Goal: Task Accomplishment & Management: Use online tool/utility

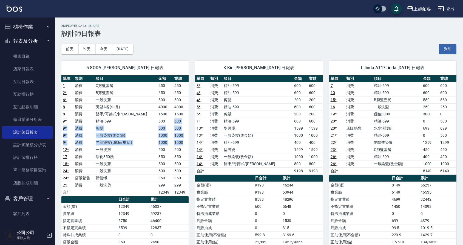
drag, startPoint x: 166, startPoint y: 122, endPoint x: 180, endPoint y: 142, distance: 24.8
click at [180, 142] on tbody "1 消費 C剪髮套餐 450 450 2 * 消費 B剪髮套餐 650 650 6 * 消費 一般洗剪 500 500 8 消費 燙髮A餐(中長) 4000 …" at bounding box center [124, 139] width 127 height 114
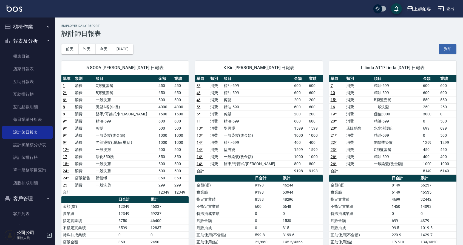
click at [199, 146] on td "14 *" at bounding box center [201, 142] width 13 height 7
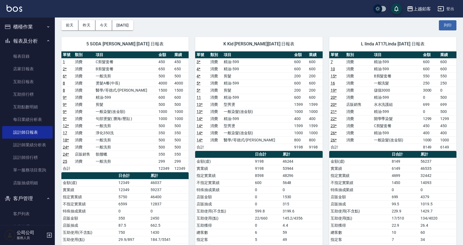
scroll to position [23, 0]
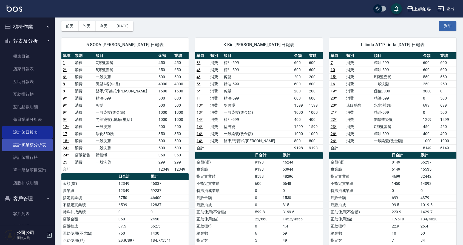
click at [30, 147] on link "設計師業績分析表" at bounding box center [27, 145] width 50 height 13
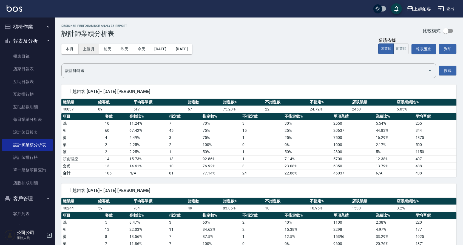
click at [78, 50] on button "上個月" at bounding box center [88, 49] width 21 height 10
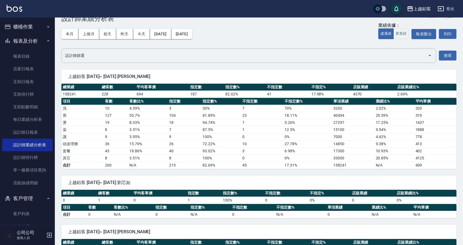
scroll to position [14, 0]
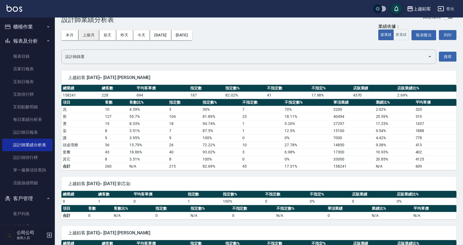
click at [96, 36] on button "上個月" at bounding box center [88, 35] width 21 height 10
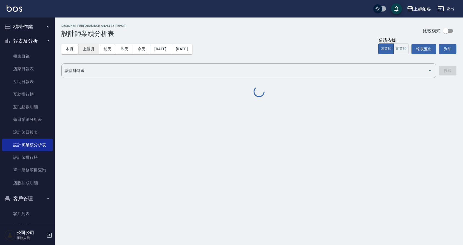
scroll to position [0, 0]
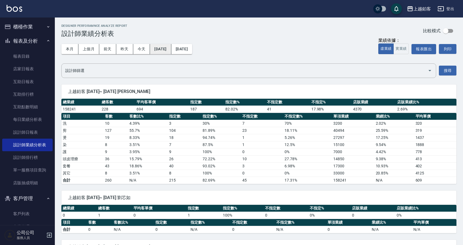
click at [167, 50] on button "[DATE]" at bounding box center [160, 49] width 21 height 10
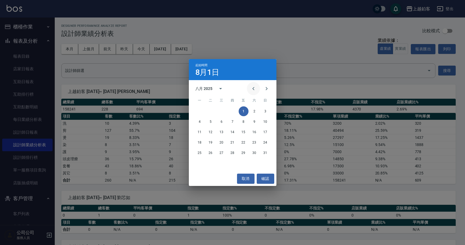
click at [253, 90] on icon "Previous month" at bounding box center [253, 88] width 7 height 7
click at [213, 111] on button "1" at bounding box center [211, 112] width 10 height 10
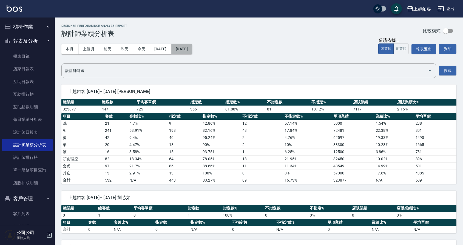
click at [192, 48] on button "[DATE]" at bounding box center [181, 49] width 21 height 10
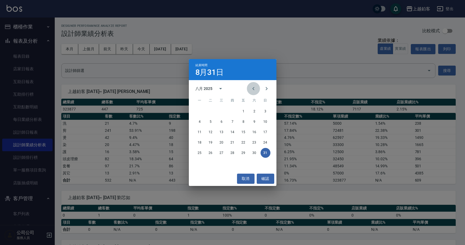
click at [255, 88] on icon "Previous month" at bounding box center [253, 88] width 7 height 7
click at [233, 153] on button "31" at bounding box center [233, 153] width 10 height 10
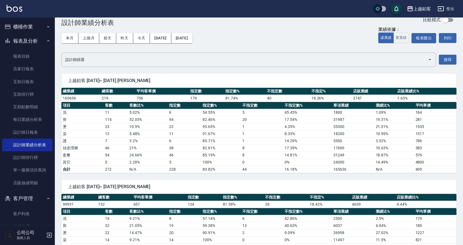
scroll to position [11, 0]
